Goal: Task Accomplishment & Management: Manage account settings

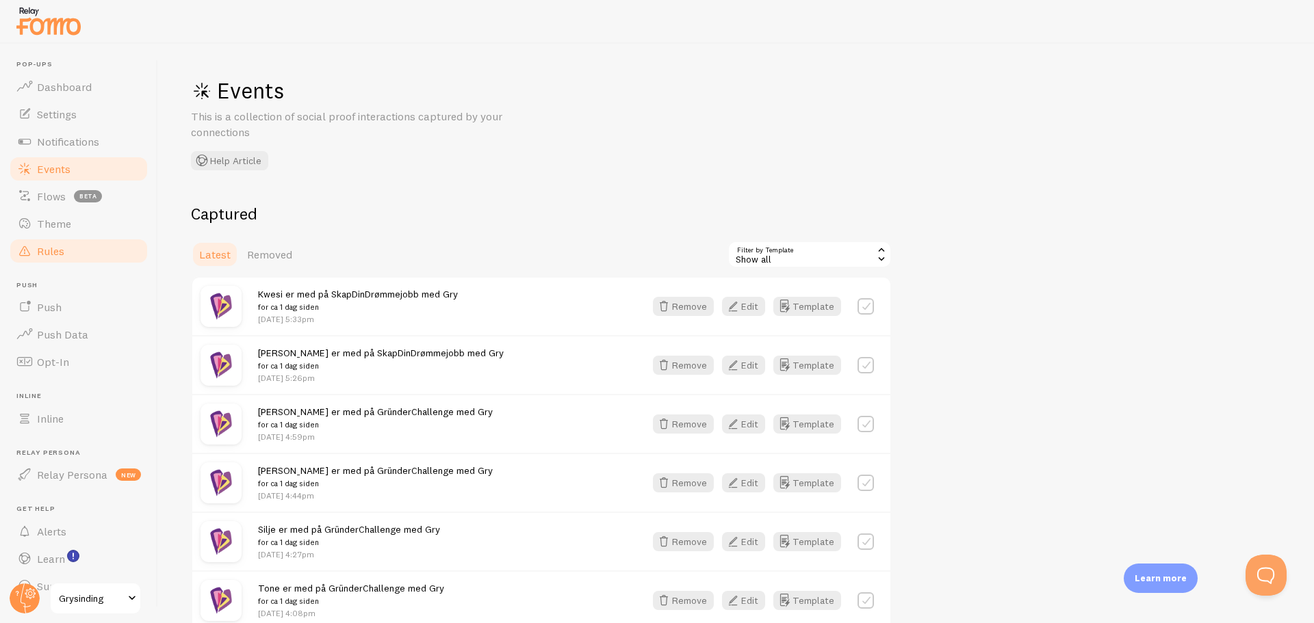
click at [68, 255] on link "Rules" at bounding box center [78, 250] width 141 height 27
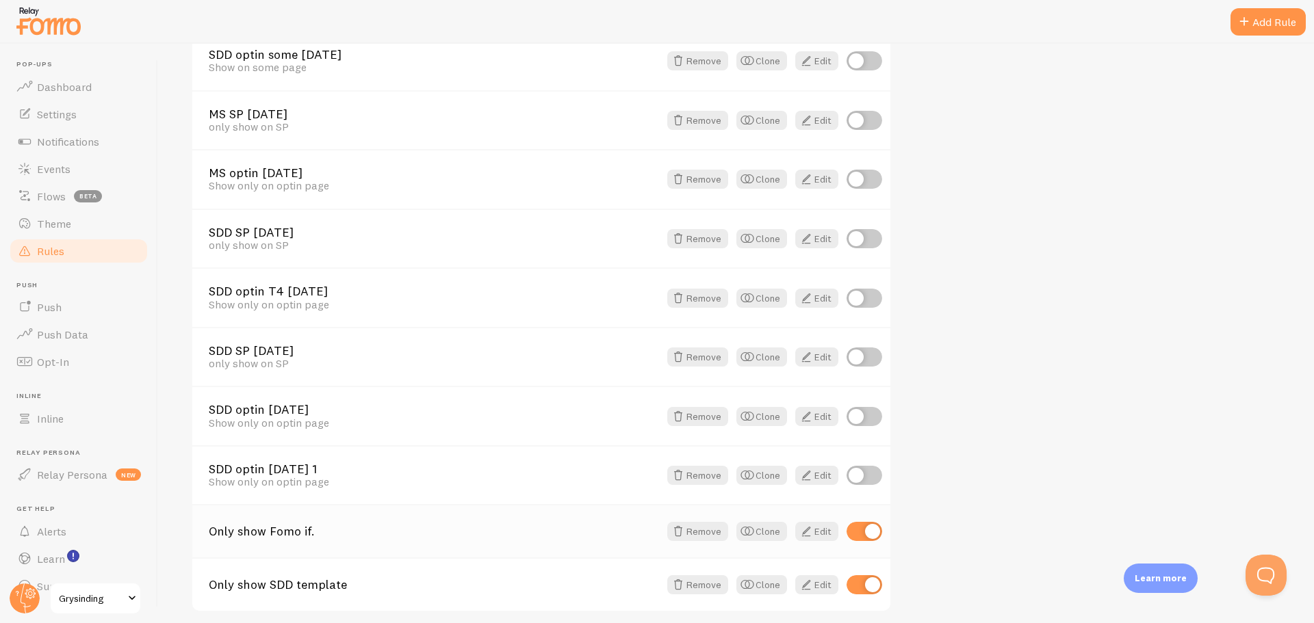
scroll to position [584, 0]
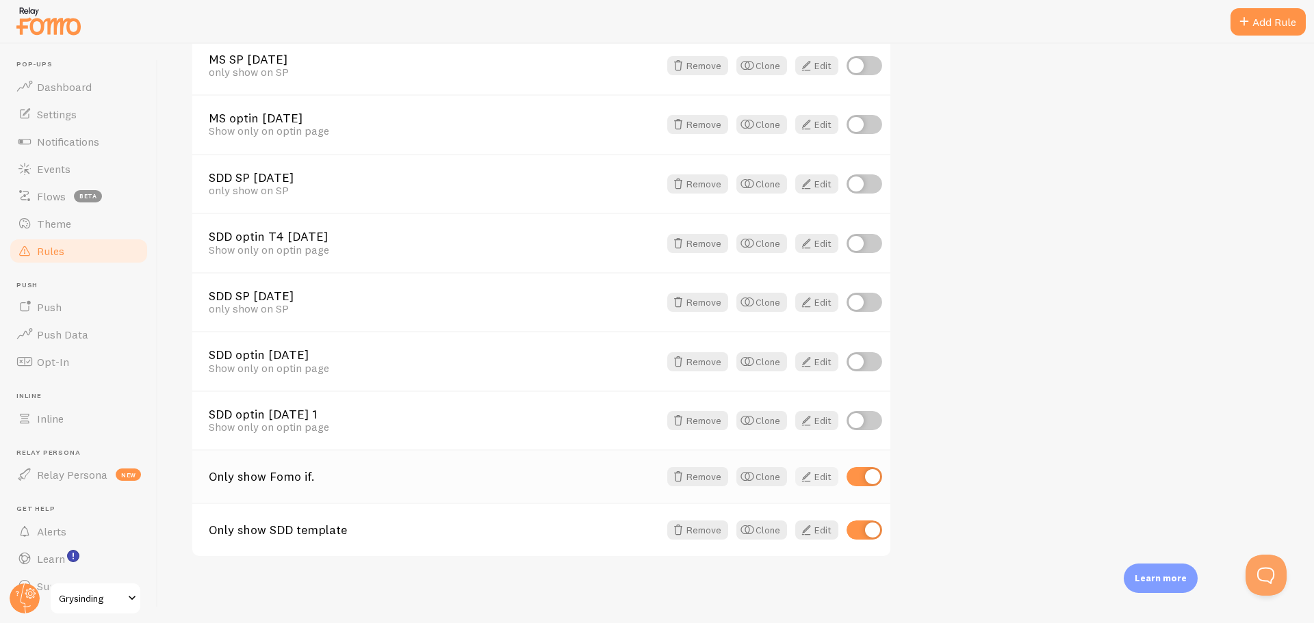
click at [816, 474] on link "Edit" at bounding box center [816, 476] width 43 height 19
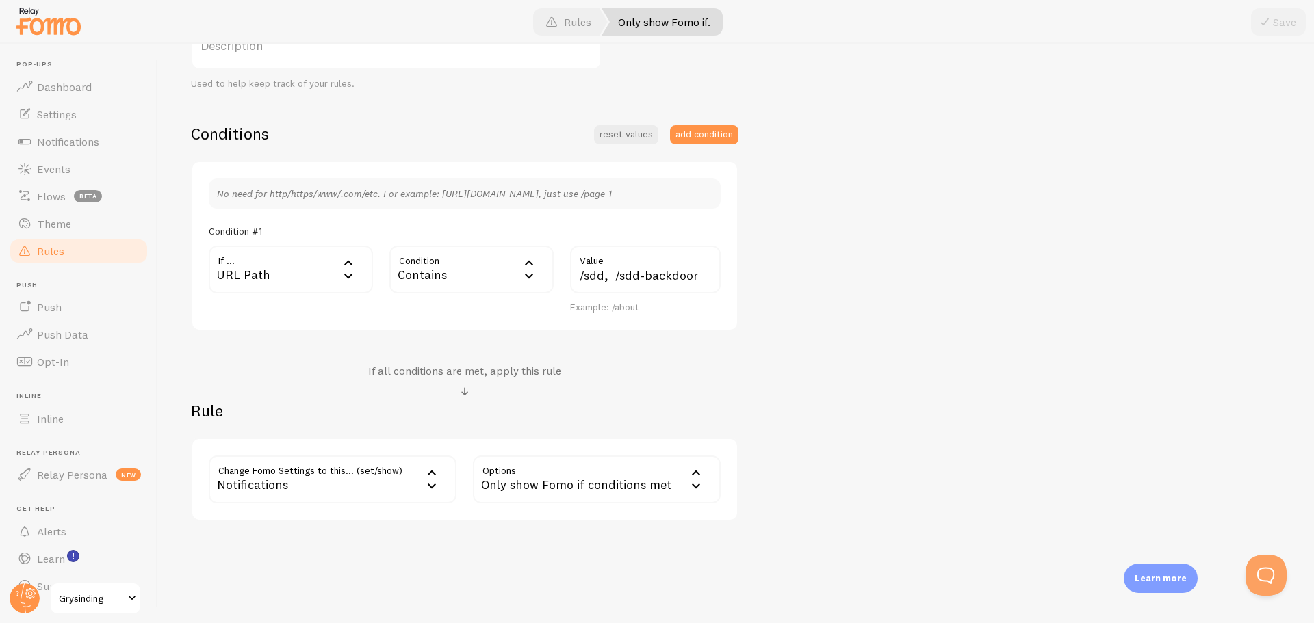
scroll to position [264, 0]
click at [692, 277] on input "/sdd, /sdd-backdoor" at bounding box center [645, 271] width 151 height 48
type input "/sdd,"
click at [1289, 33] on button "Save" at bounding box center [1278, 21] width 55 height 27
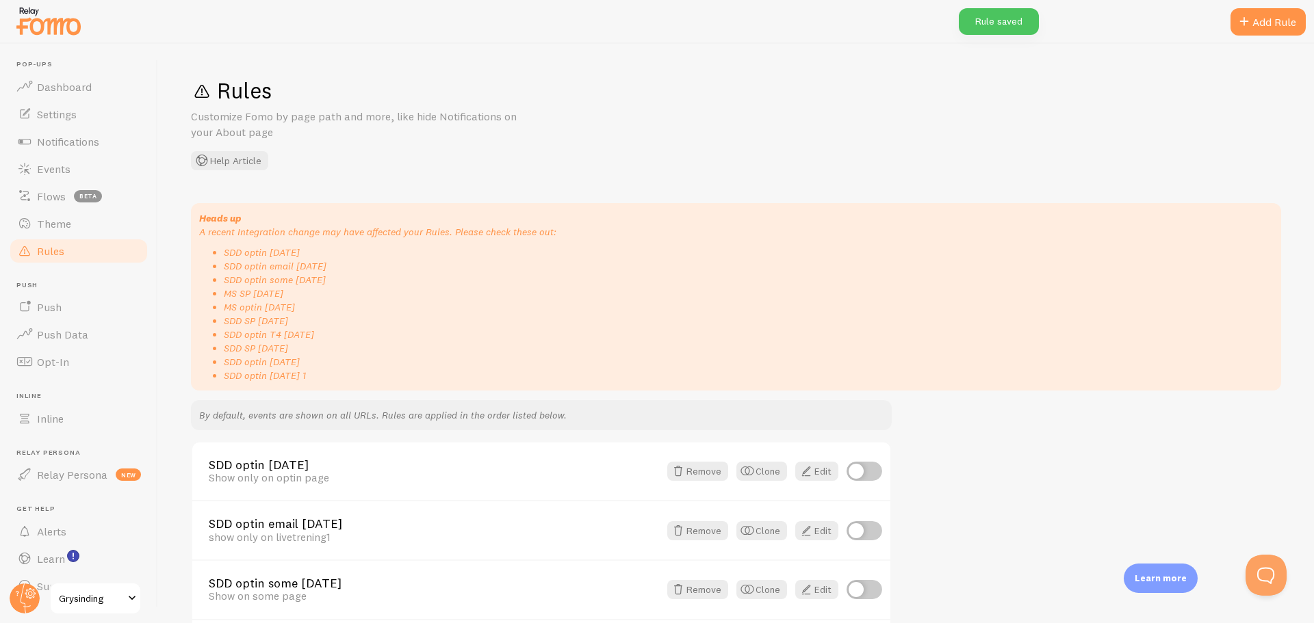
scroll to position [584, 0]
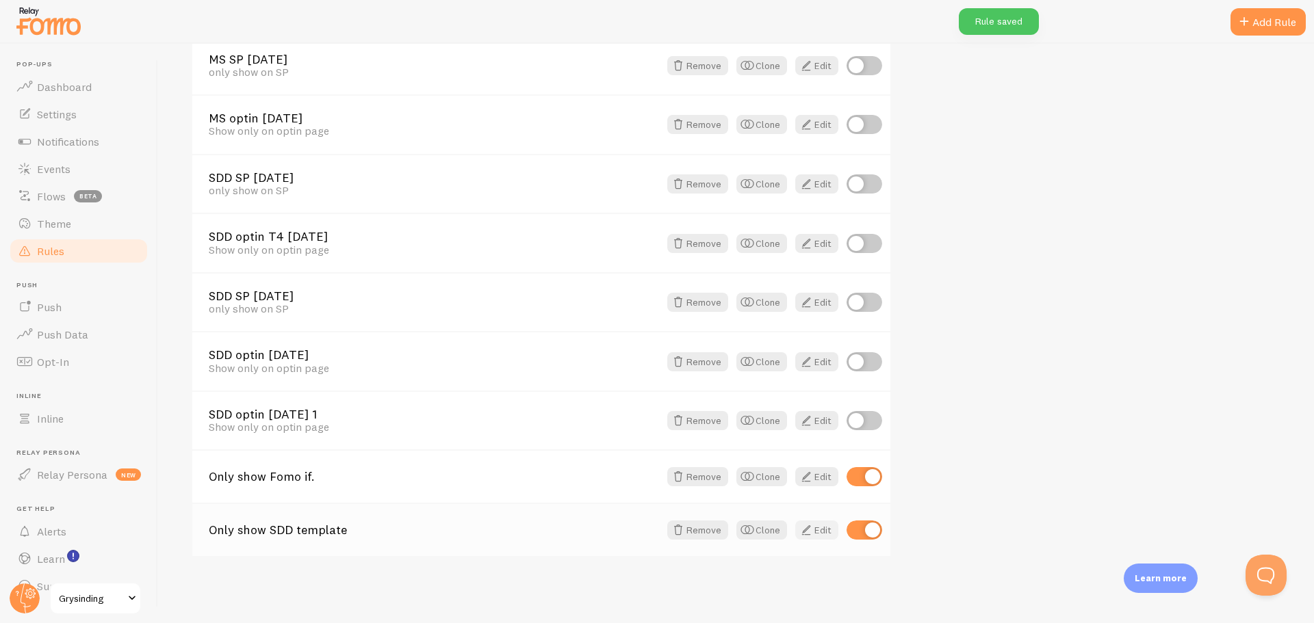
click at [821, 533] on link "Edit" at bounding box center [816, 530] width 43 height 19
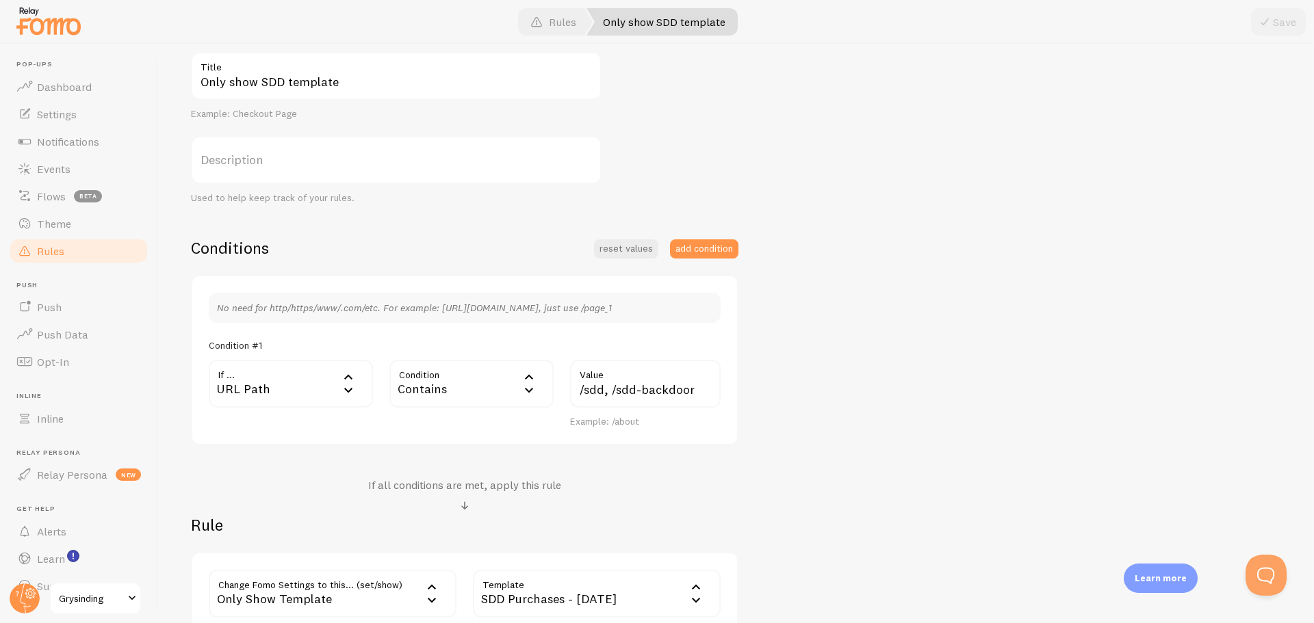
scroll to position [152, 0]
click at [699, 377] on label "Value" at bounding box center [645, 370] width 151 height 23
click at [699, 377] on input "/sdd, /sdd-backdoor" at bounding box center [645, 383] width 151 height 48
type input "/sdd,"
click at [1287, 27] on button "Save" at bounding box center [1278, 21] width 55 height 27
